Goal: Browse casually: Explore the website without a specific task or goal

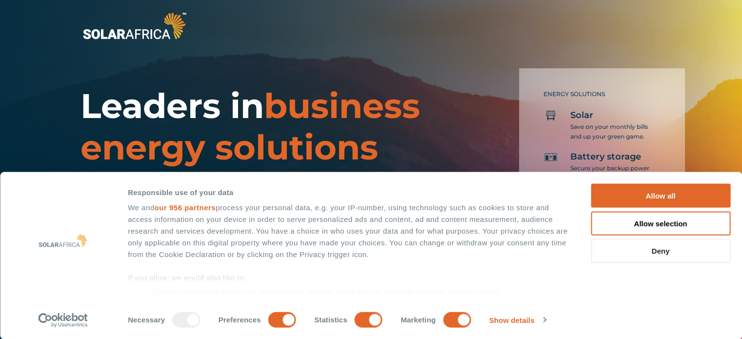
click at [661, 252] on button "Deny" at bounding box center [659, 251] width 139 height 24
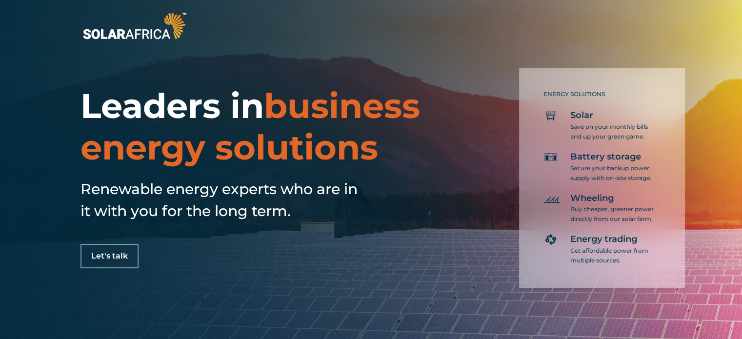
click at [644, 218] on p "Buy cheaper, greener power directly from our solar farm." at bounding box center [612, 214] width 85 height 20
click at [558, 266] on div "ENERGY SOLUTIONS Solar Save on your monthly bills and up your green game. Batte…" at bounding box center [602, 177] width 166 height 219
click at [529, 147] on div "ENERGY SOLUTIONS Solar Save on your monthly bills and up your green game. Batte…" at bounding box center [602, 177] width 166 height 219
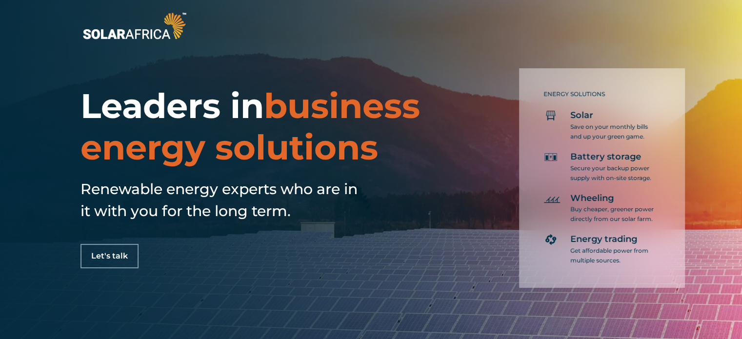
click at [529, 147] on div "ENERGY SOLUTIONS Solar Save on your monthly bills and up your green game. Batte…" at bounding box center [602, 177] width 166 height 219
